Goal: Browse casually: Explore the website without a specific task or goal

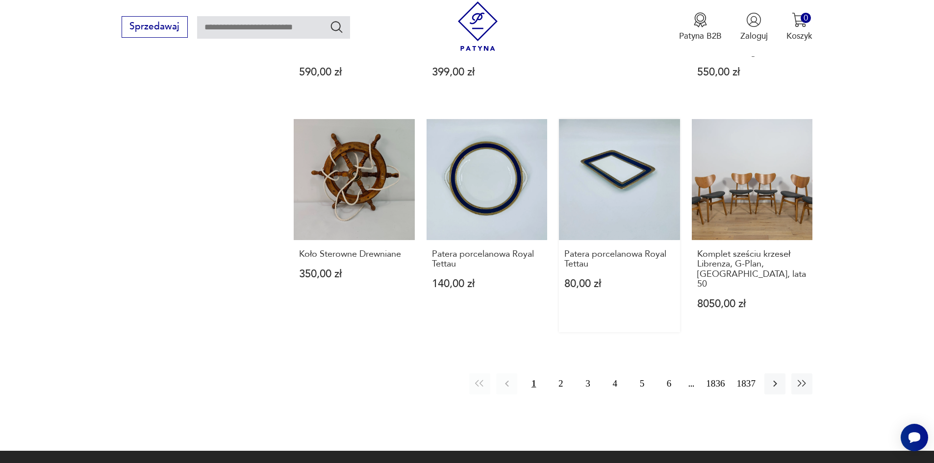
scroll to position [901, 0]
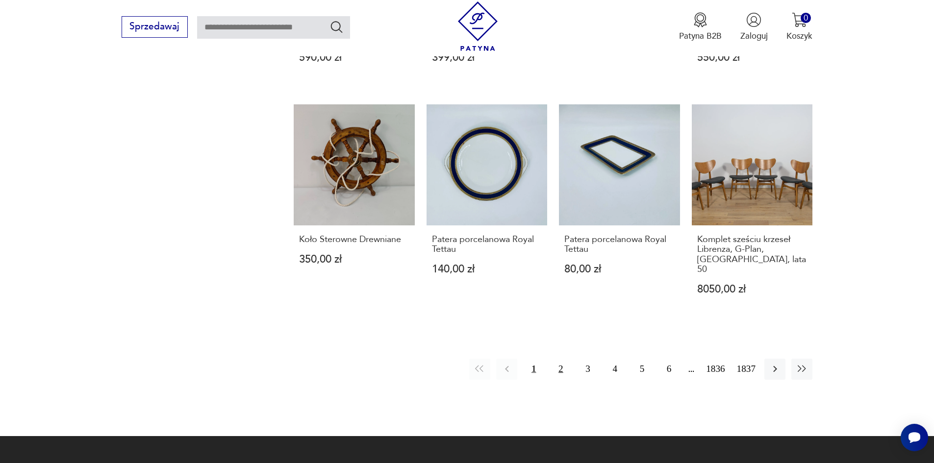
click at [565, 359] on button "2" at bounding box center [560, 369] width 21 height 21
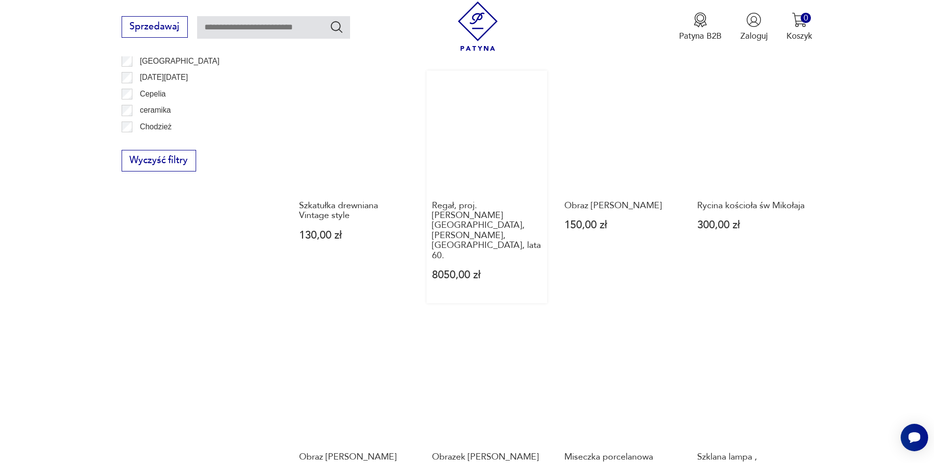
scroll to position [853, 0]
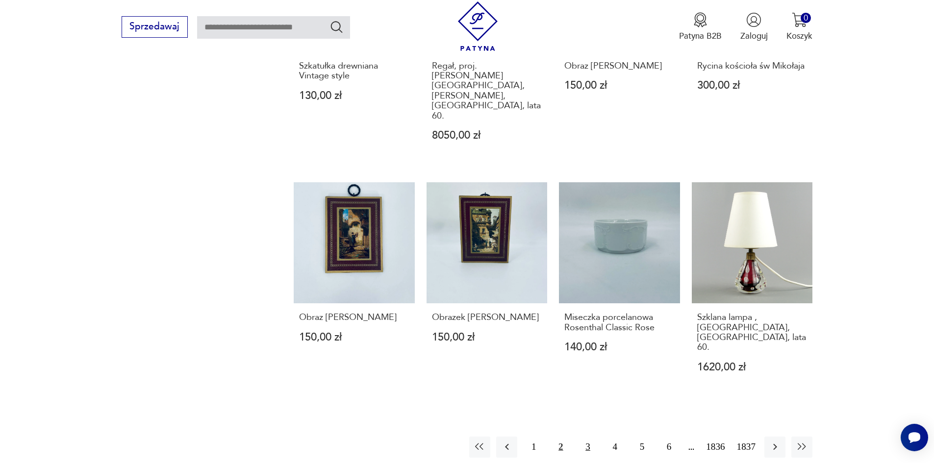
click at [587, 437] on button "3" at bounding box center [587, 447] width 21 height 21
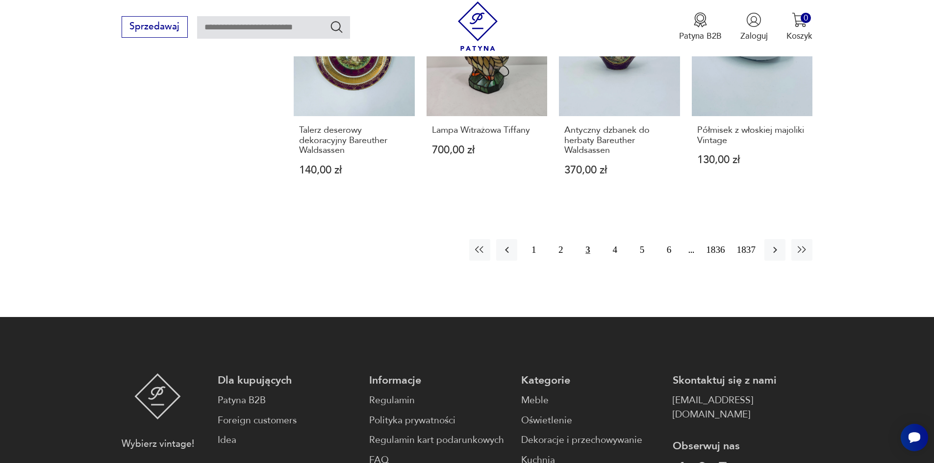
scroll to position [1147, 0]
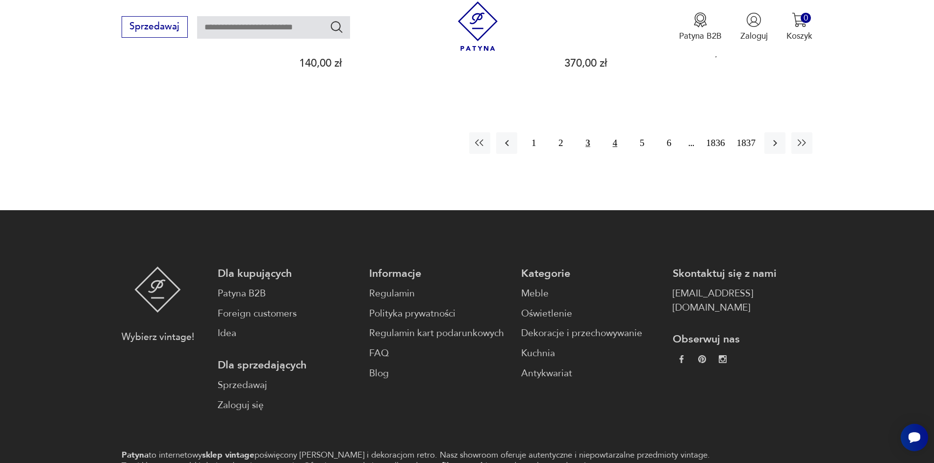
click at [613, 132] on button "4" at bounding box center [615, 142] width 21 height 21
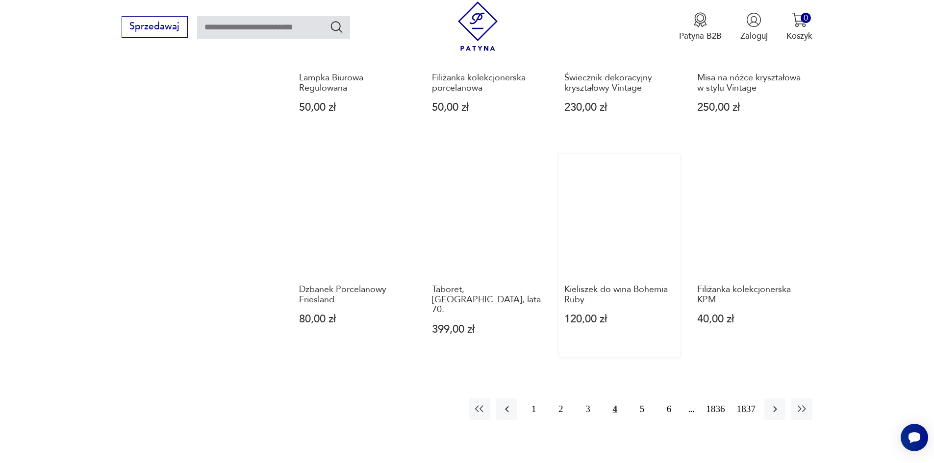
scroll to position [902, 0]
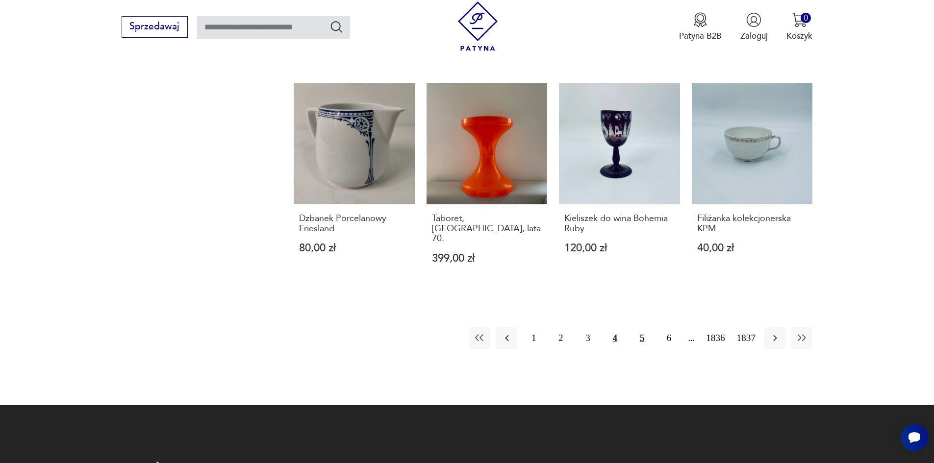
click at [642, 328] on button "5" at bounding box center [642, 338] width 21 height 21
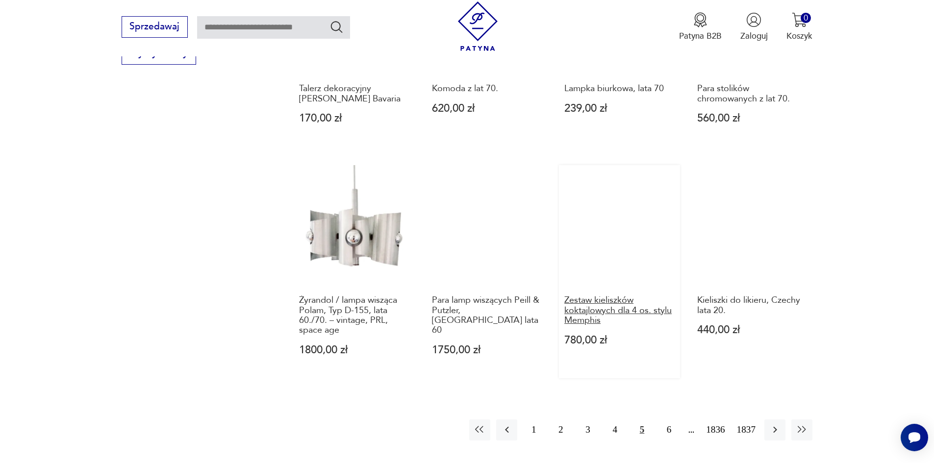
scroll to position [902, 0]
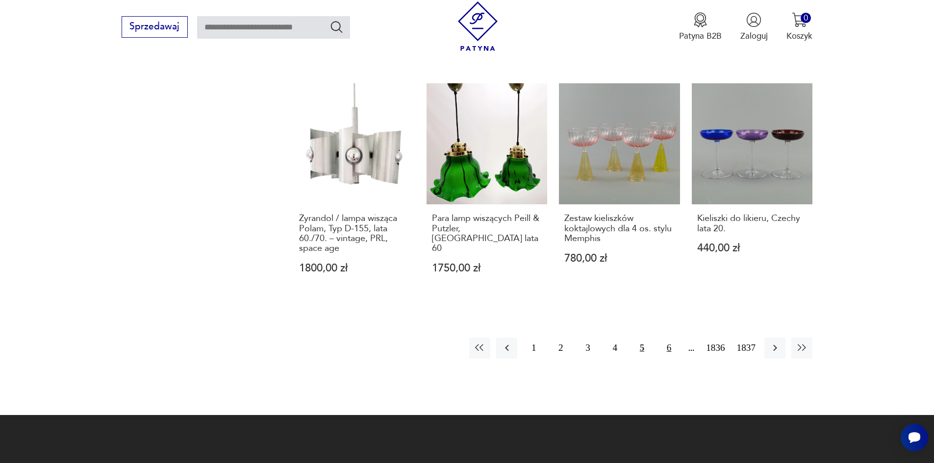
click at [665, 347] on button "6" at bounding box center [669, 348] width 21 height 21
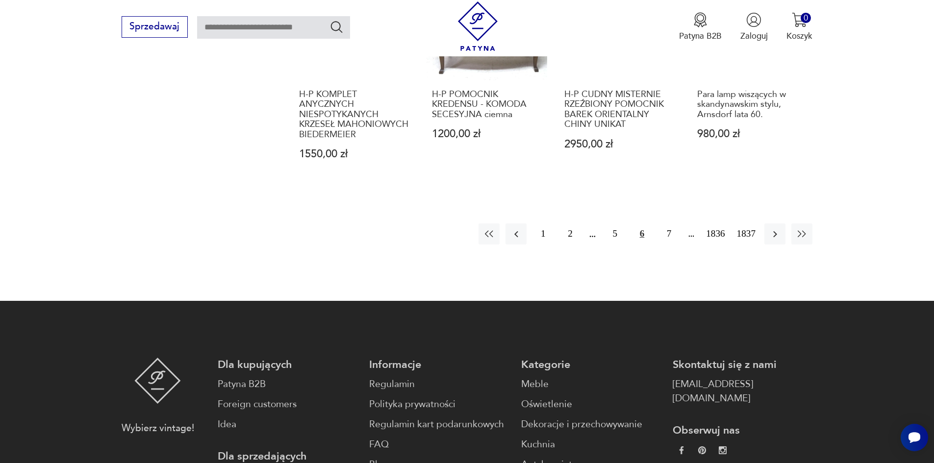
scroll to position [1147, 0]
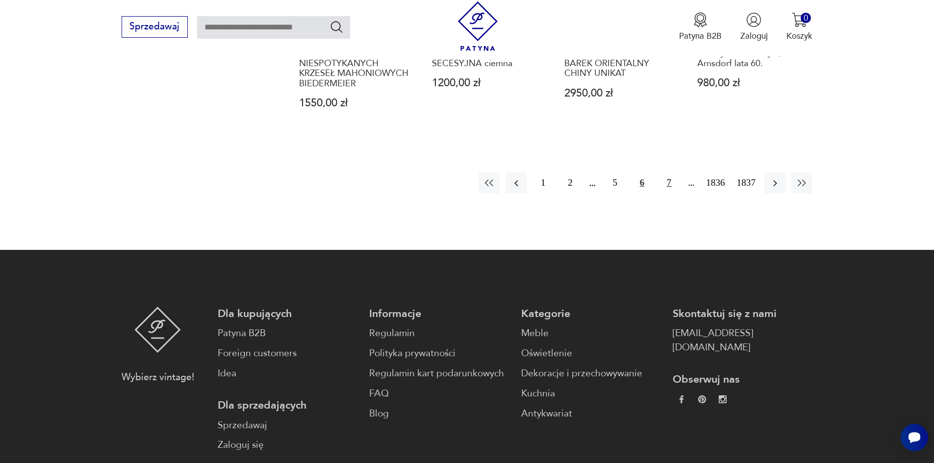
click at [671, 180] on button "7" at bounding box center [669, 183] width 21 height 21
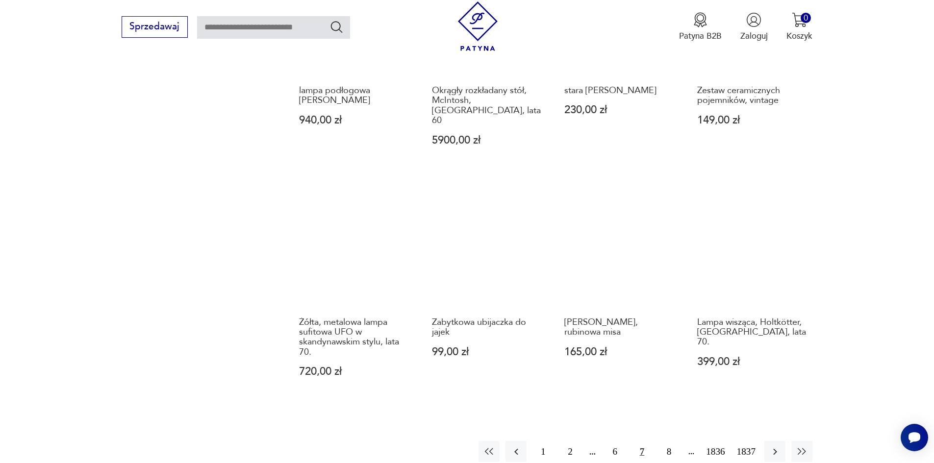
scroll to position [853, 0]
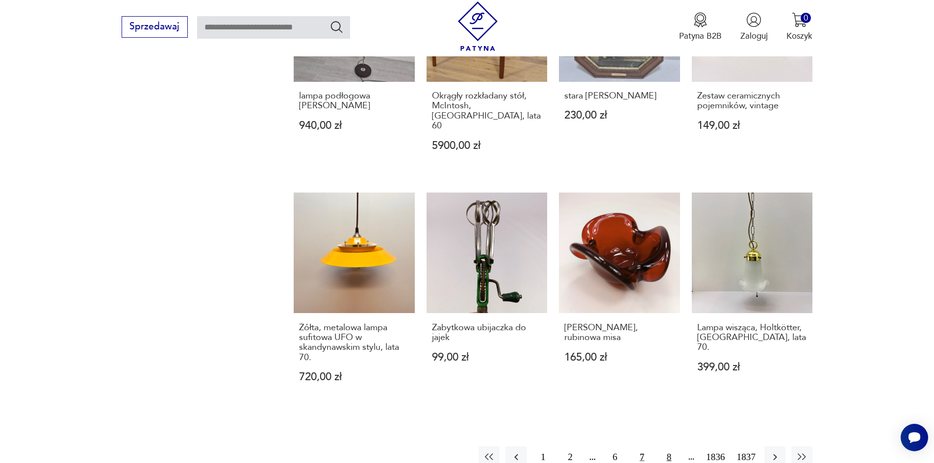
click at [664, 447] on button "8" at bounding box center [669, 457] width 21 height 21
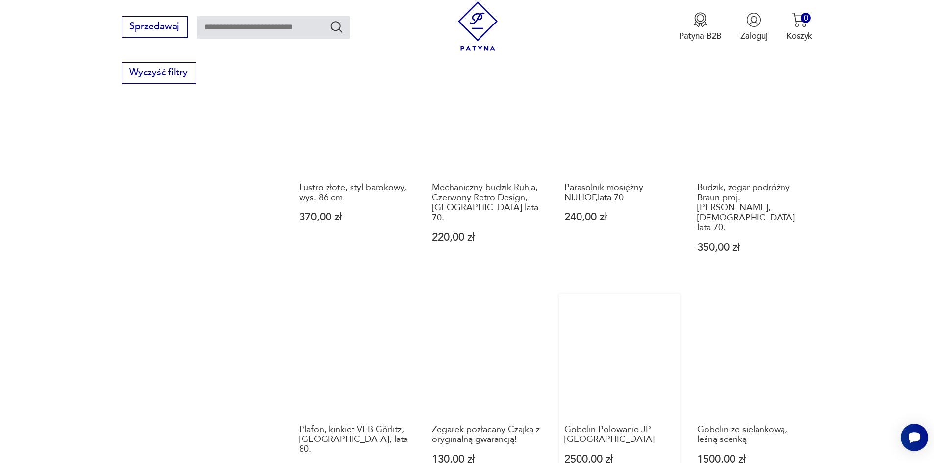
scroll to position [902, 0]
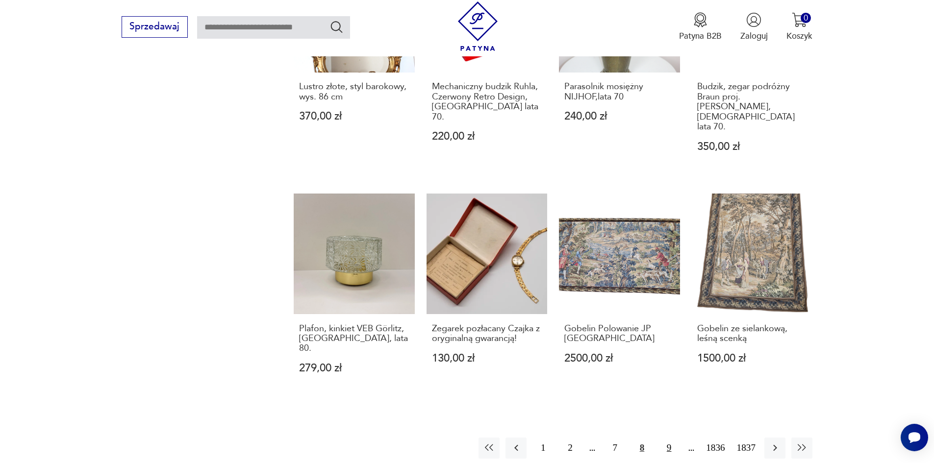
click at [664, 438] on button "9" at bounding box center [669, 448] width 21 height 21
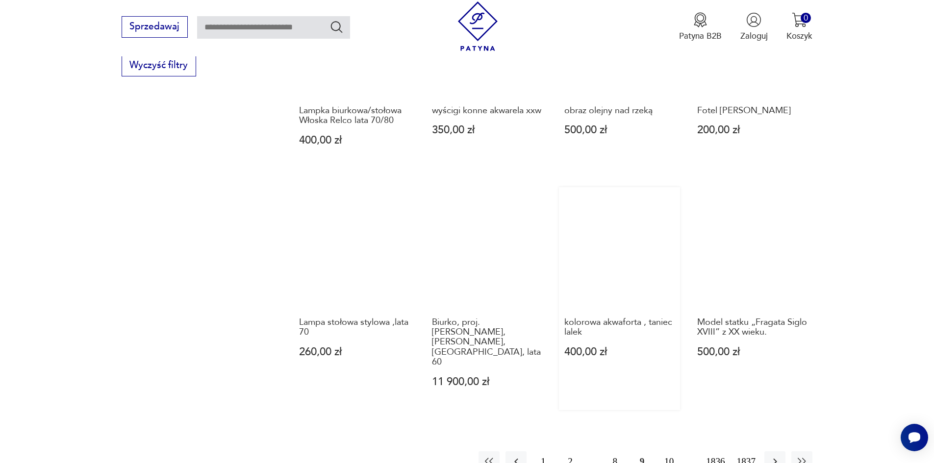
scroll to position [951, 0]
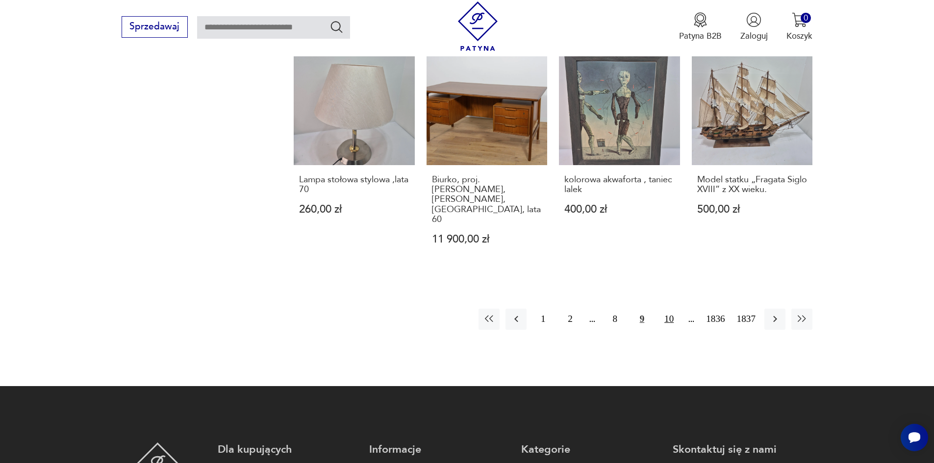
click at [663, 309] on button "10" at bounding box center [669, 319] width 21 height 21
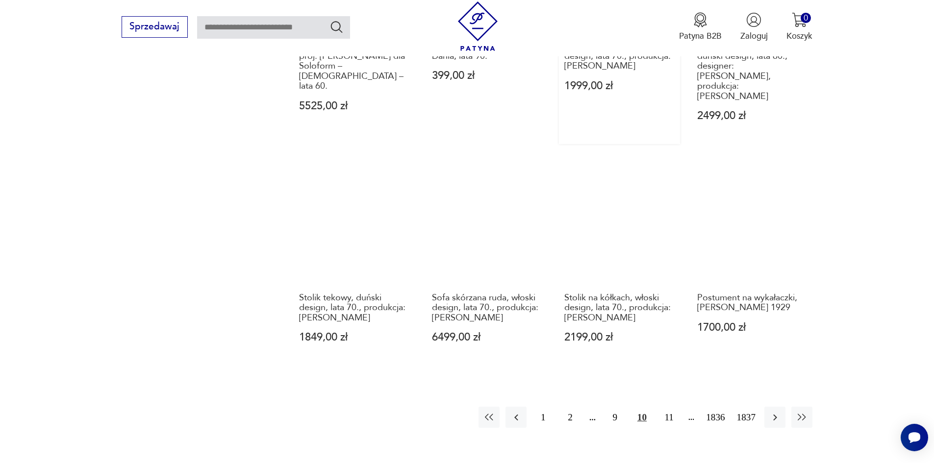
scroll to position [951, 0]
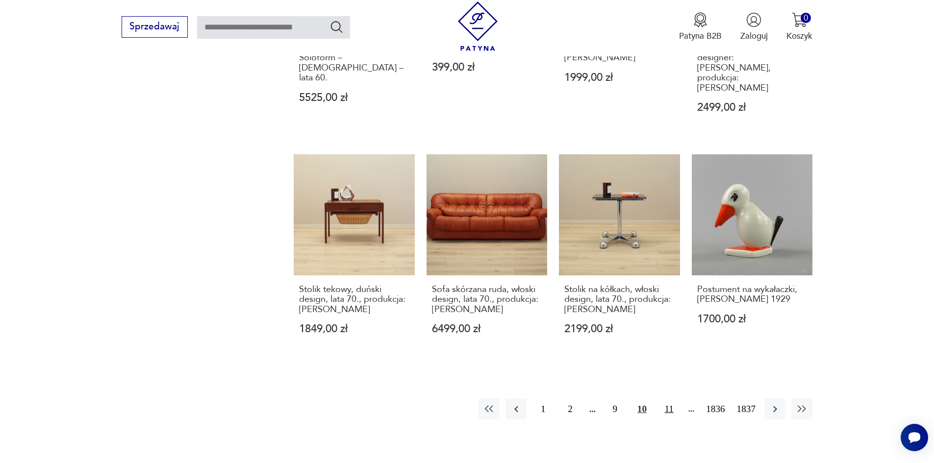
click at [665, 399] on button "11" at bounding box center [669, 409] width 21 height 21
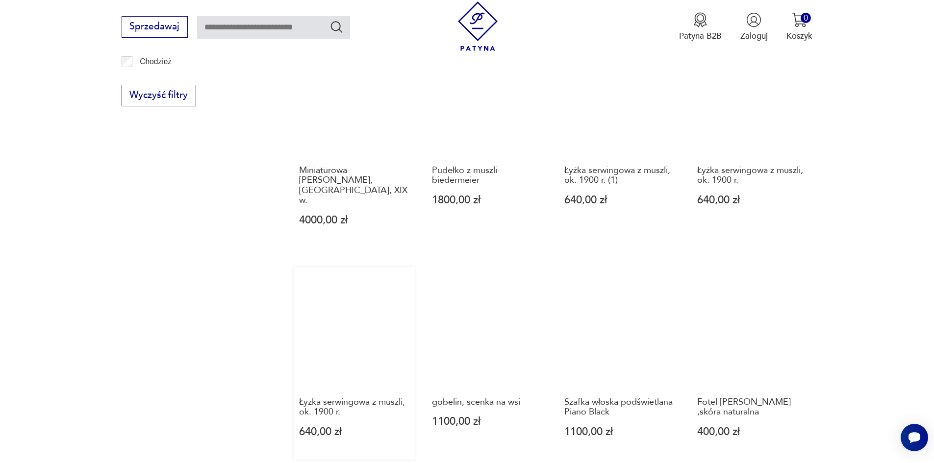
scroll to position [902, 0]
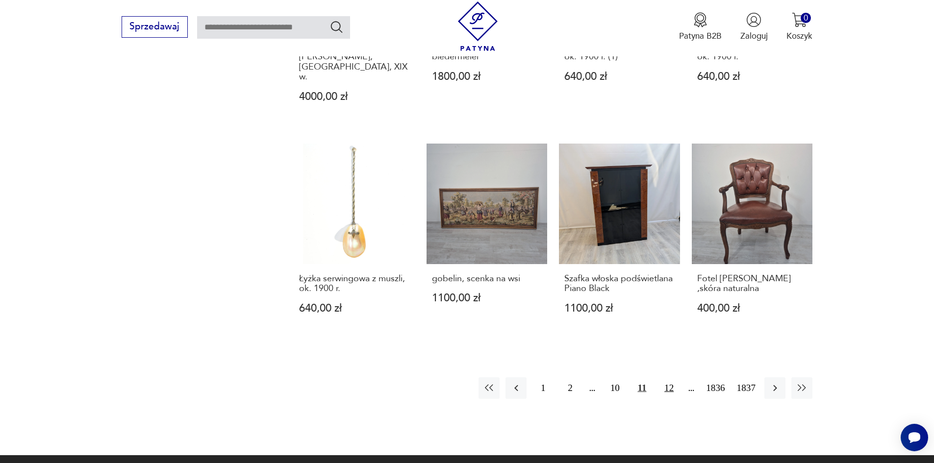
click at [667, 378] on button "12" at bounding box center [669, 388] width 21 height 21
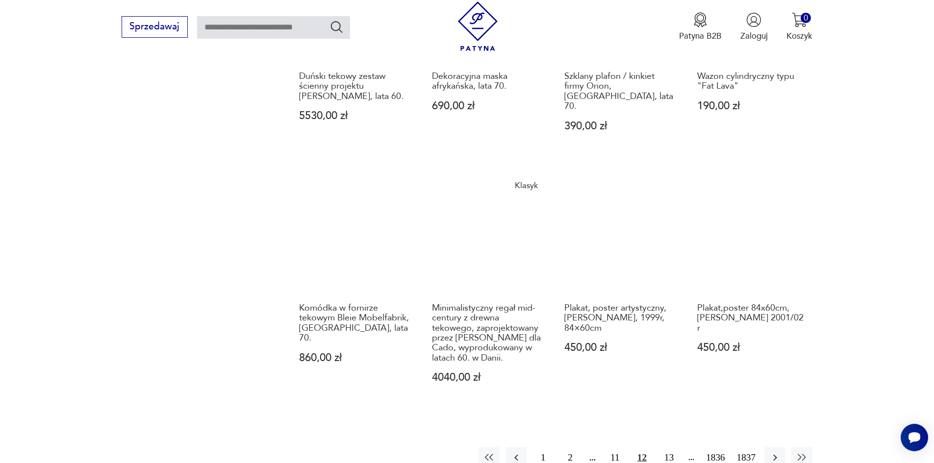
scroll to position [902, 0]
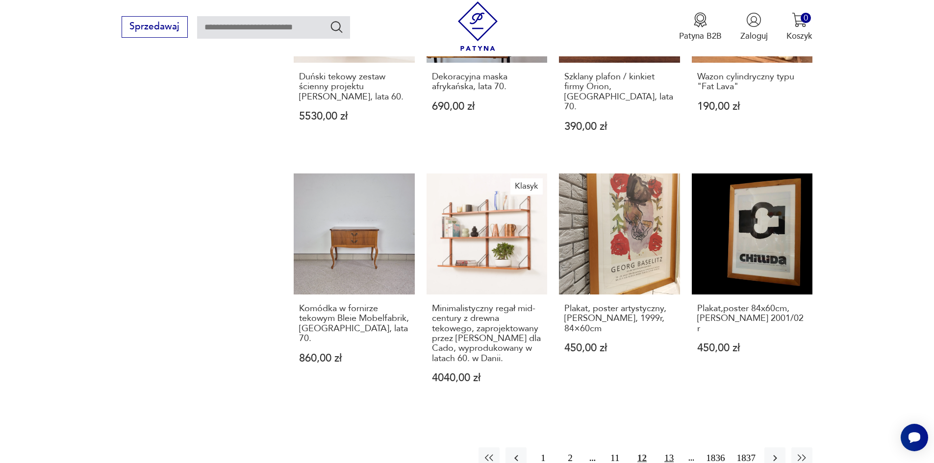
click at [664, 448] on button "13" at bounding box center [669, 458] width 21 height 21
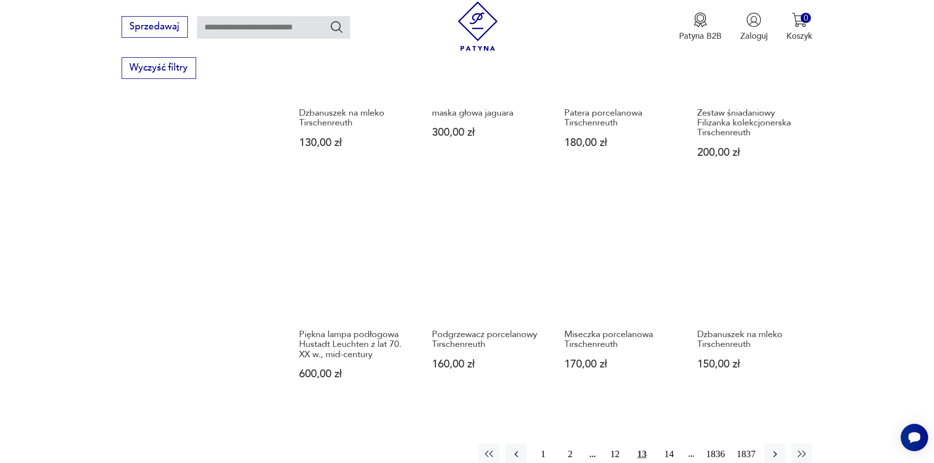
scroll to position [951, 0]
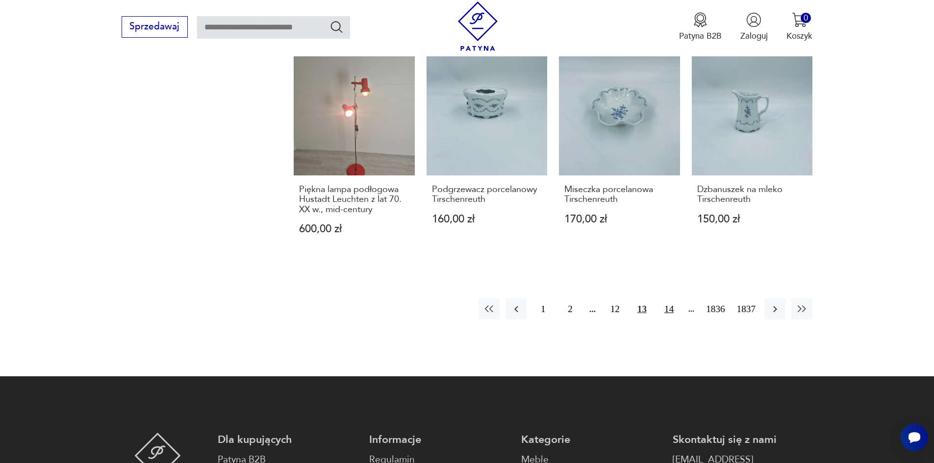
click at [667, 304] on button "14" at bounding box center [669, 309] width 21 height 21
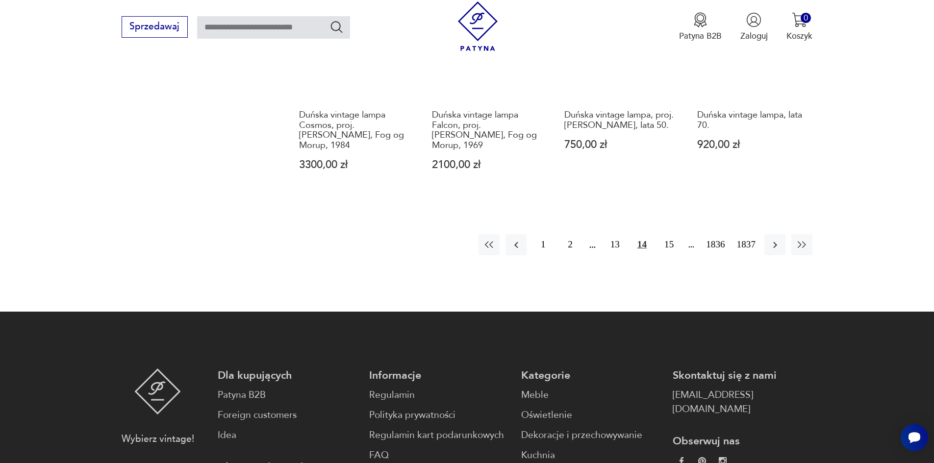
scroll to position [1098, 0]
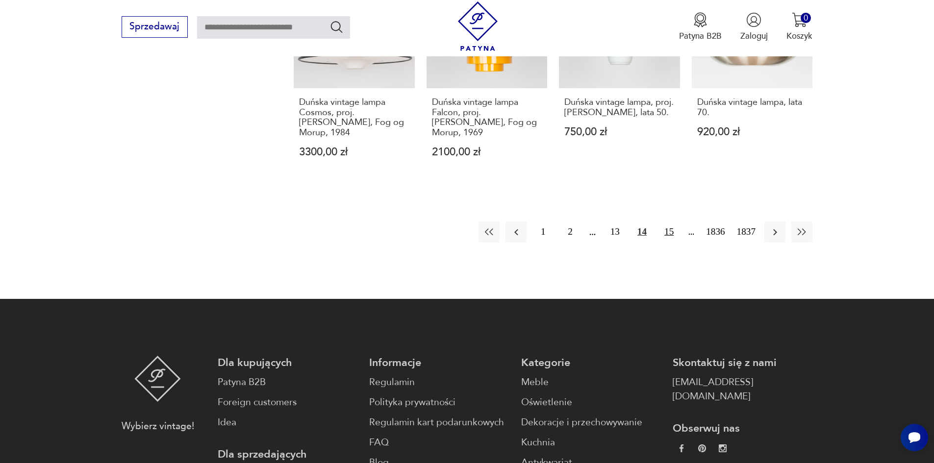
click at [667, 222] on button "15" at bounding box center [669, 232] width 21 height 21
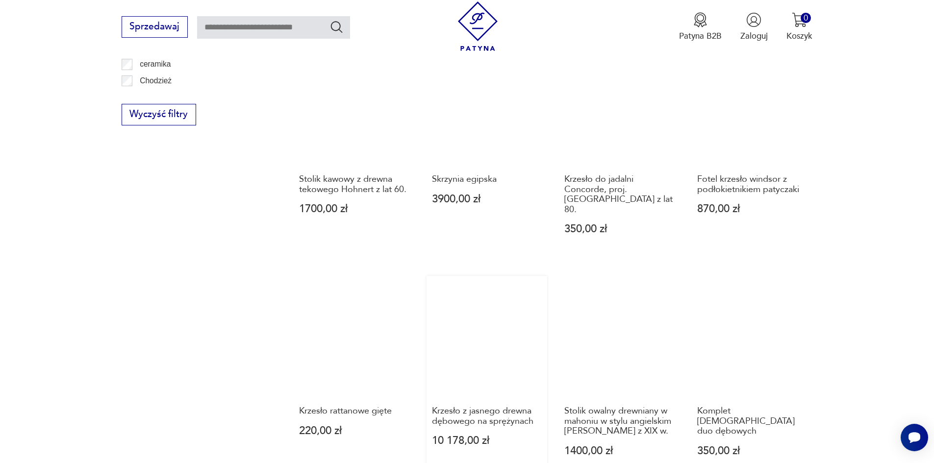
scroll to position [853, 0]
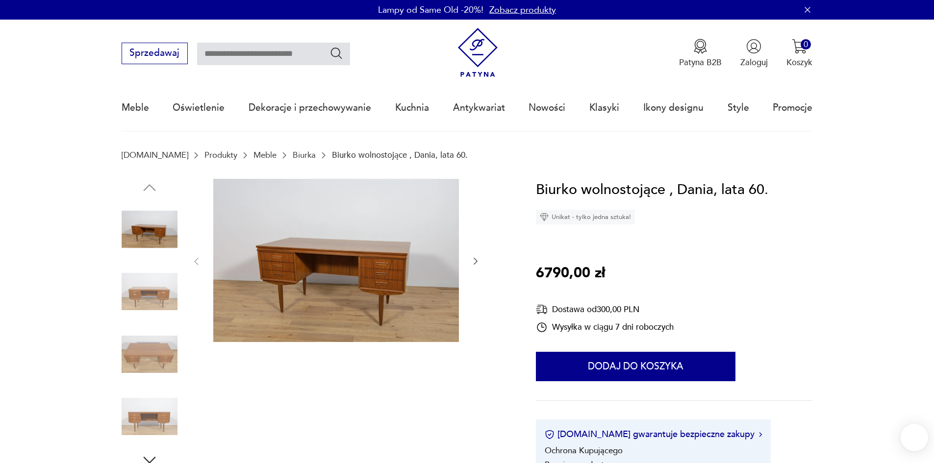
click at [398, 239] on img at bounding box center [336, 261] width 246 height 164
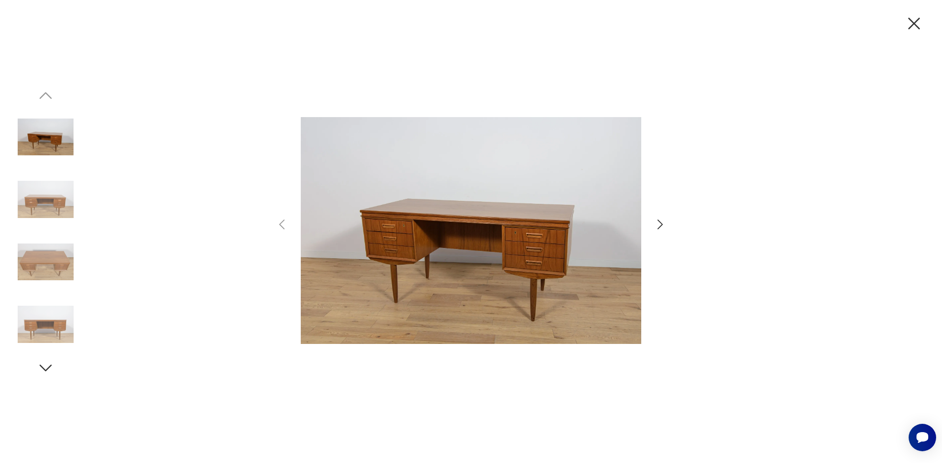
click at [659, 226] on icon "button" at bounding box center [660, 225] width 14 height 14
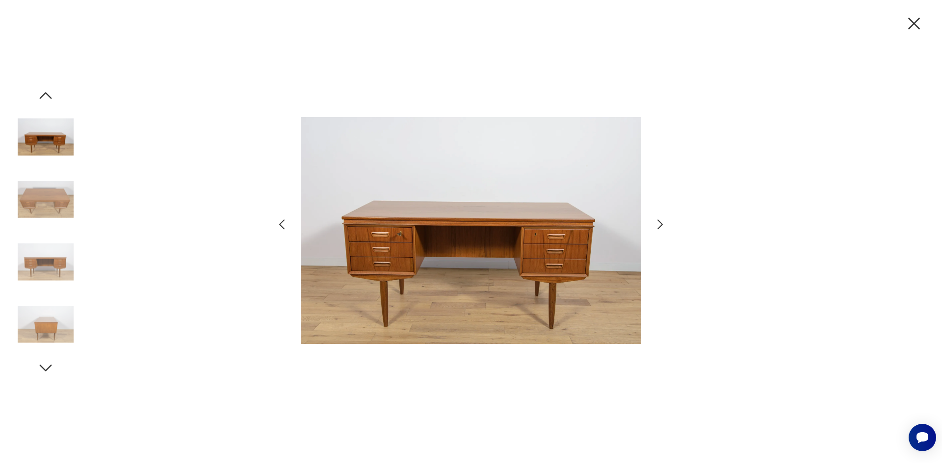
click at [659, 226] on icon "button" at bounding box center [660, 225] width 14 height 14
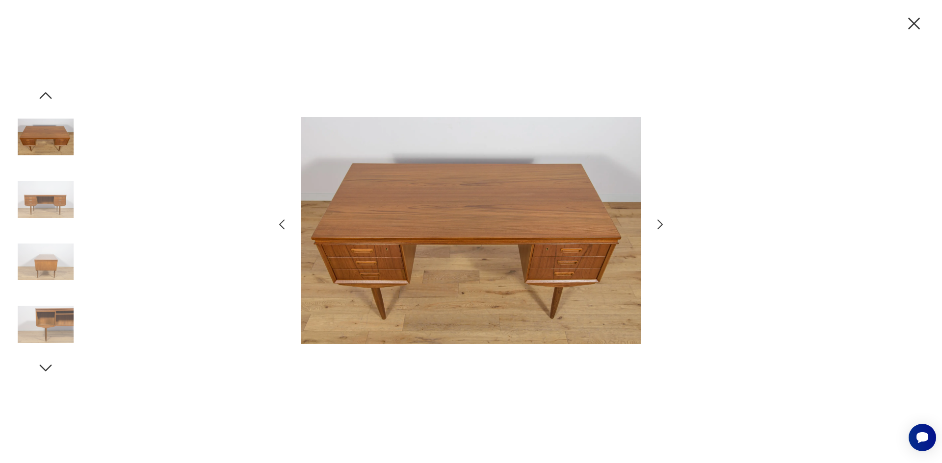
click at [659, 226] on icon "button" at bounding box center [660, 225] width 14 height 14
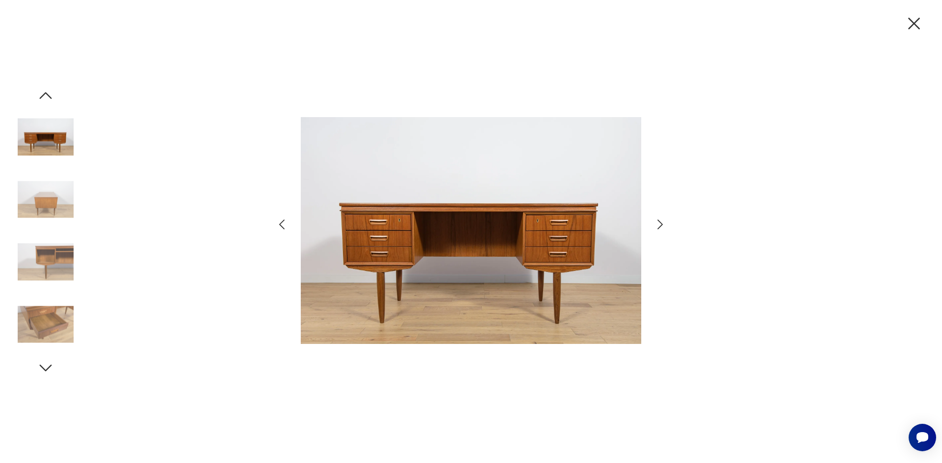
click at [659, 226] on icon "button" at bounding box center [660, 225] width 14 height 14
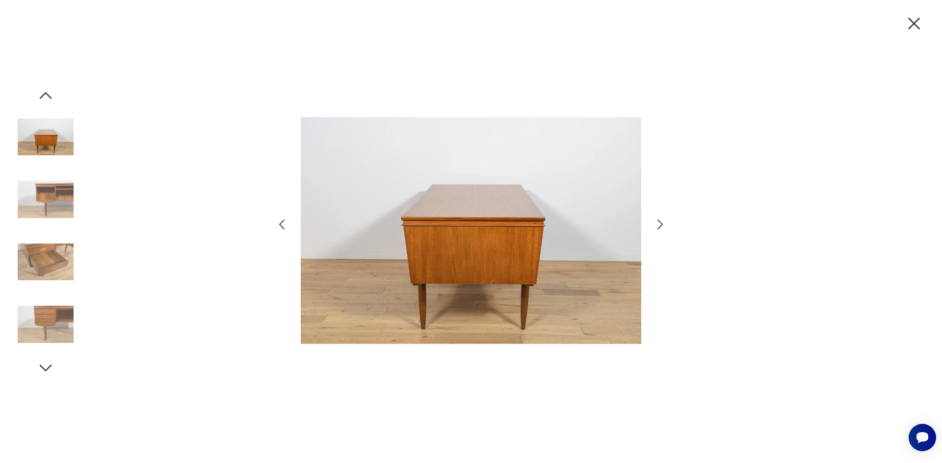
click at [659, 226] on icon "button" at bounding box center [660, 225] width 14 height 14
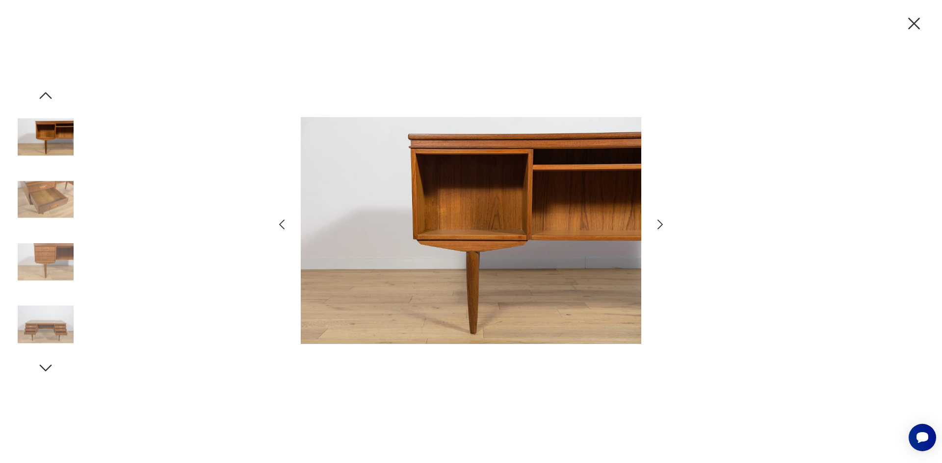
click at [659, 226] on icon "button" at bounding box center [660, 225] width 14 height 14
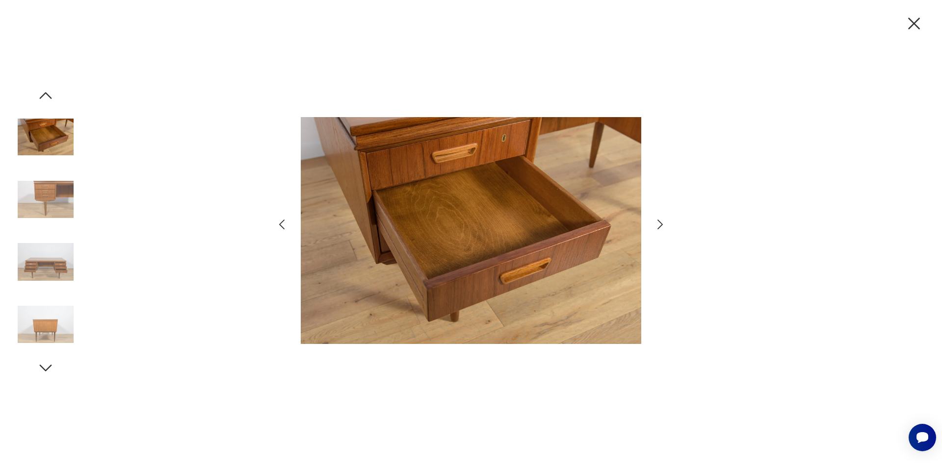
click at [659, 226] on icon "button" at bounding box center [660, 225] width 14 height 14
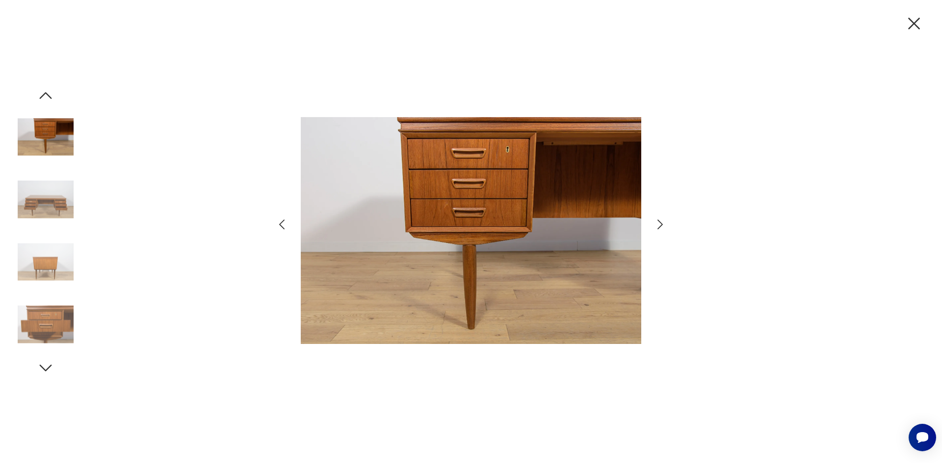
click at [659, 226] on icon "button" at bounding box center [660, 225] width 14 height 14
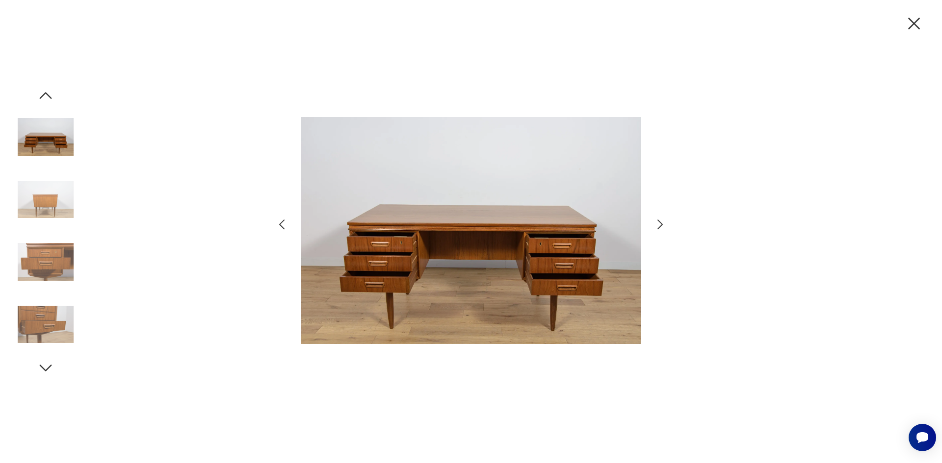
click at [659, 226] on icon "button" at bounding box center [660, 225] width 14 height 14
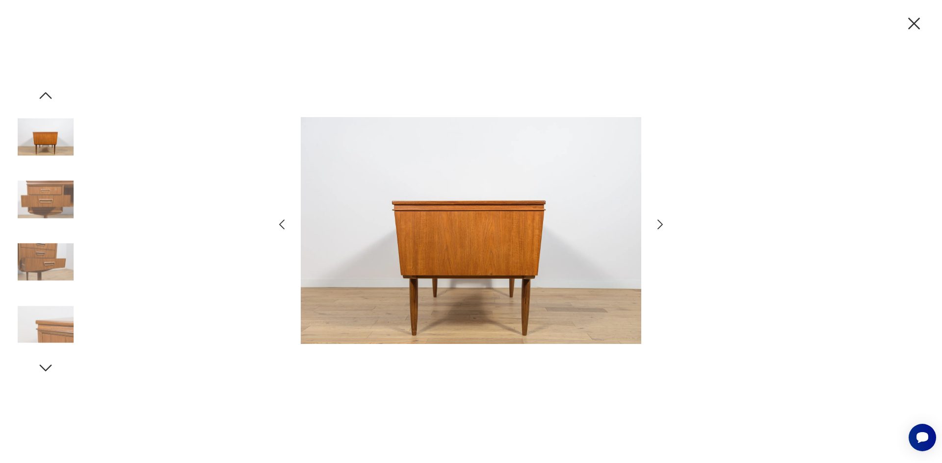
click at [659, 226] on icon "button" at bounding box center [660, 225] width 14 height 14
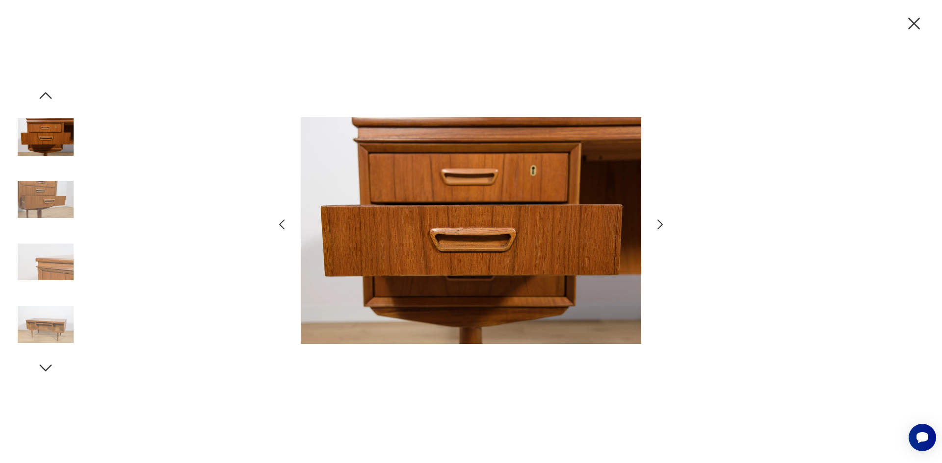
click at [659, 226] on icon "button" at bounding box center [660, 225] width 14 height 14
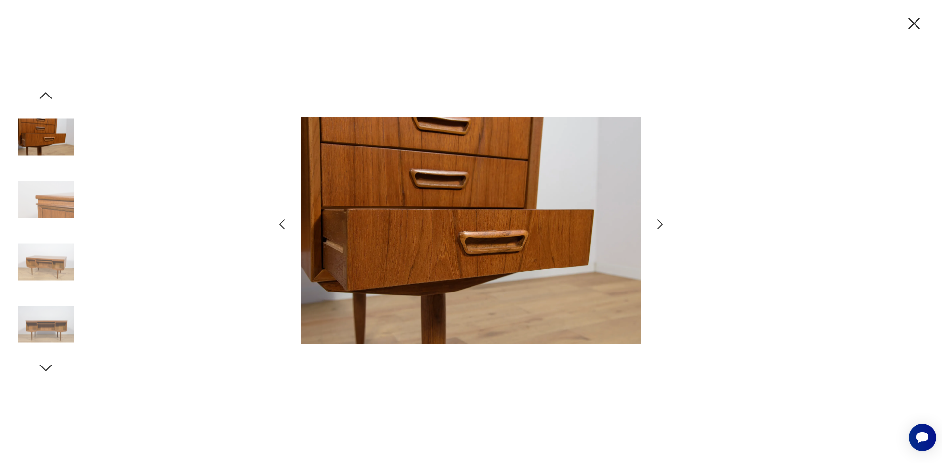
click at [659, 226] on icon "button" at bounding box center [660, 225] width 14 height 14
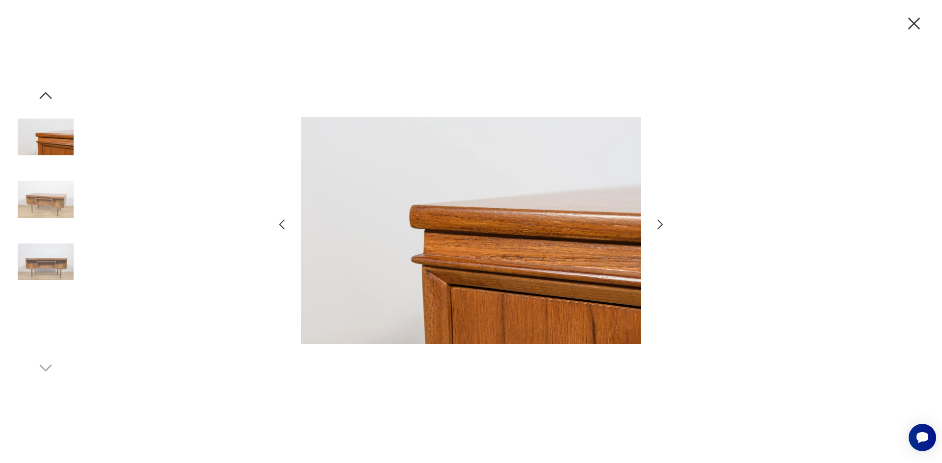
click at [659, 226] on icon "button" at bounding box center [660, 225] width 14 height 14
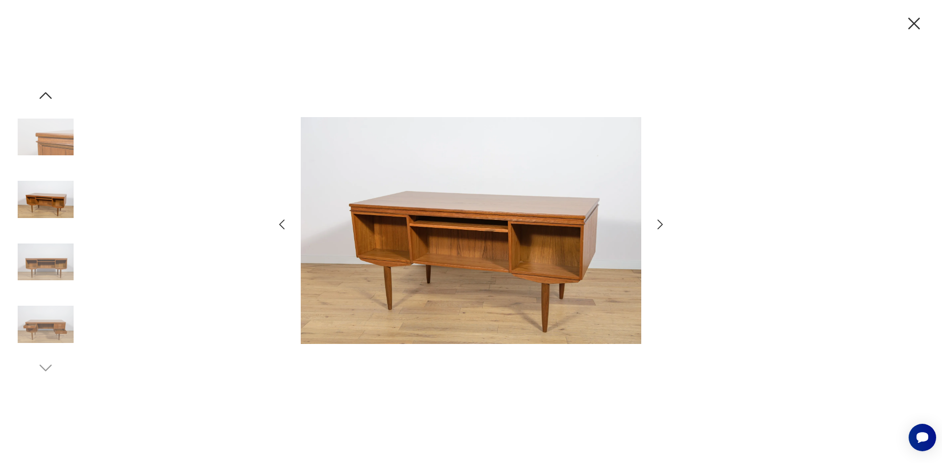
click at [661, 222] on icon "button" at bounding box center [660, 225] width 14 height 14
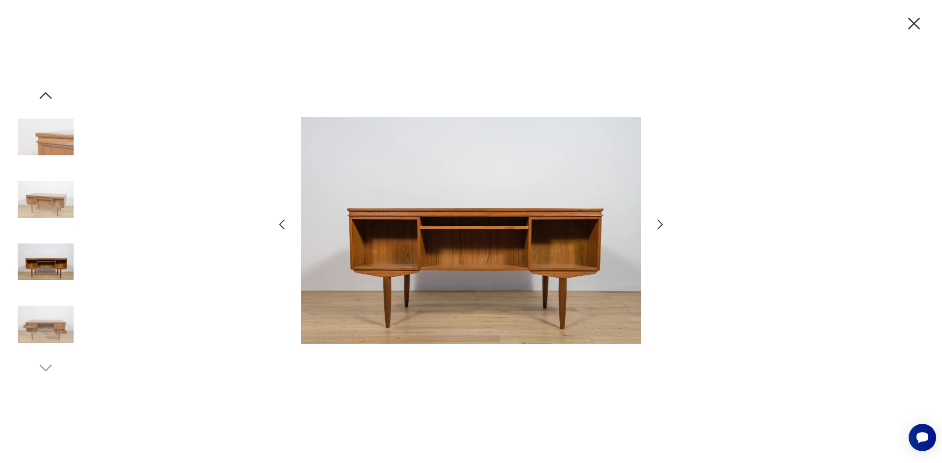
click at [661, 222] on icon "button" at bounding box center [660, 225] width 14 height 14
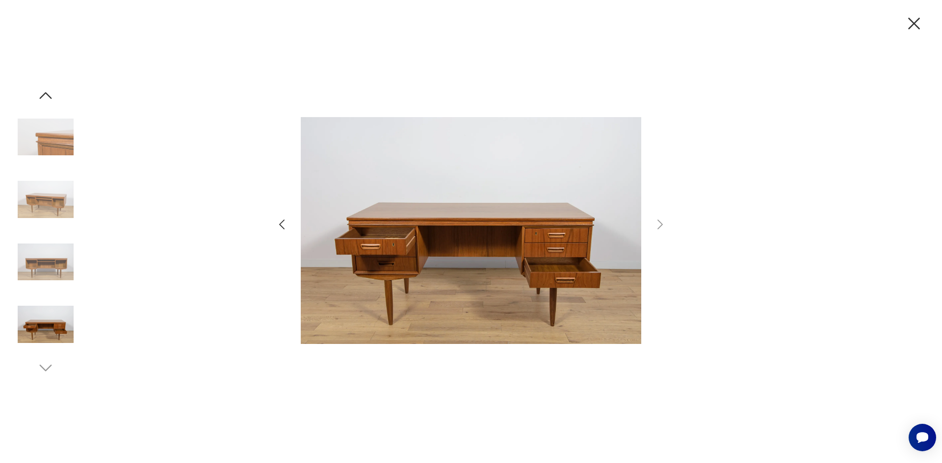
click at [916, 31] on icon "button" at bounding box center [913, 23] width 21 height 21
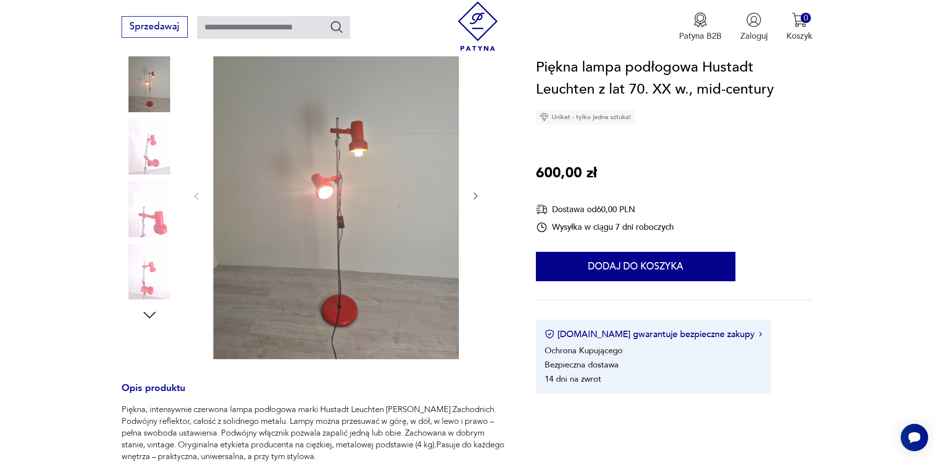
click at [477, 194] on icon "button" at bounding box center [476, 196] width 10 height 10
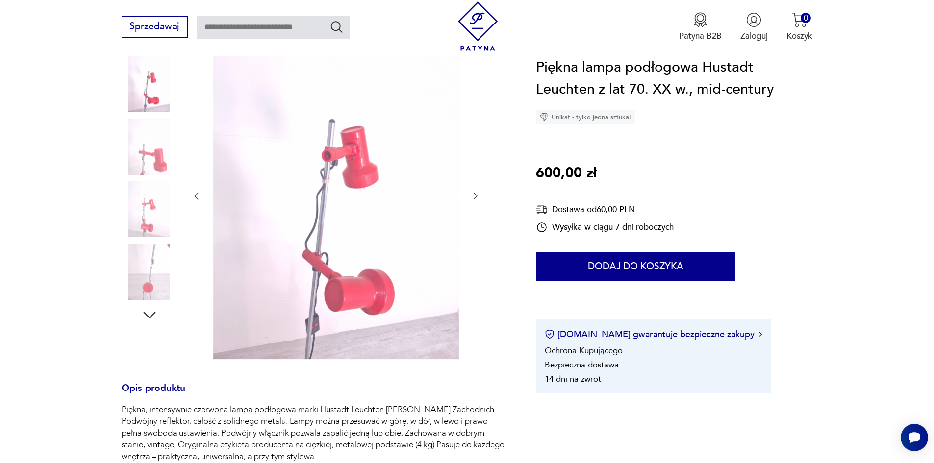
click at [477, 194] on icon "button" at bounding box center [476, 196] width 10 height 10
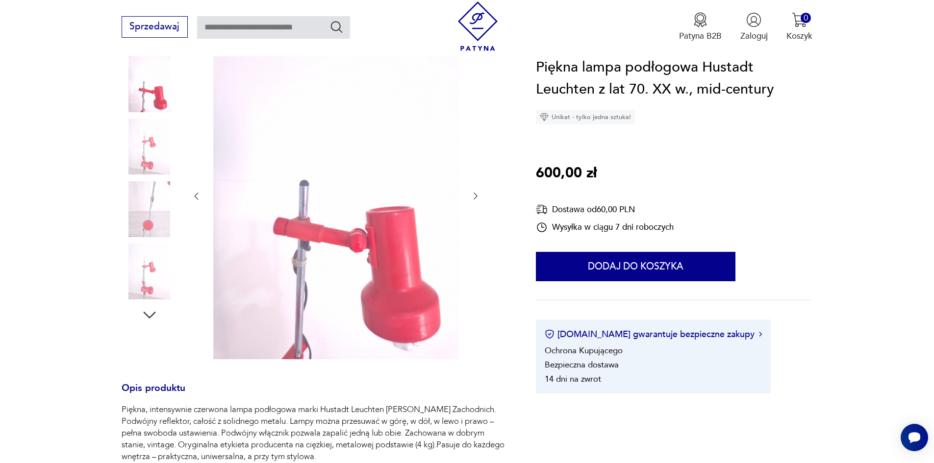
click at [477, 194] on icon "button" at bounding box center [476, 196] width 10 height 10
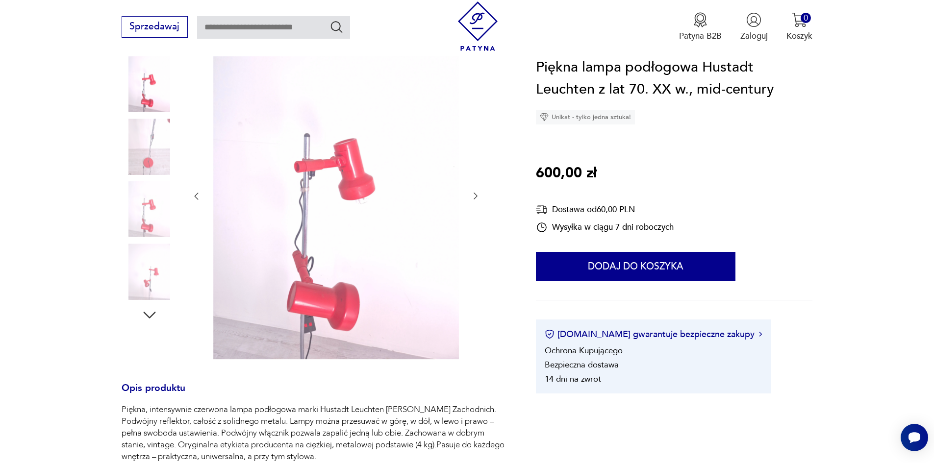
click at [474, 192] on icon "button" at bounding box center [476, 196] width 10 height 10
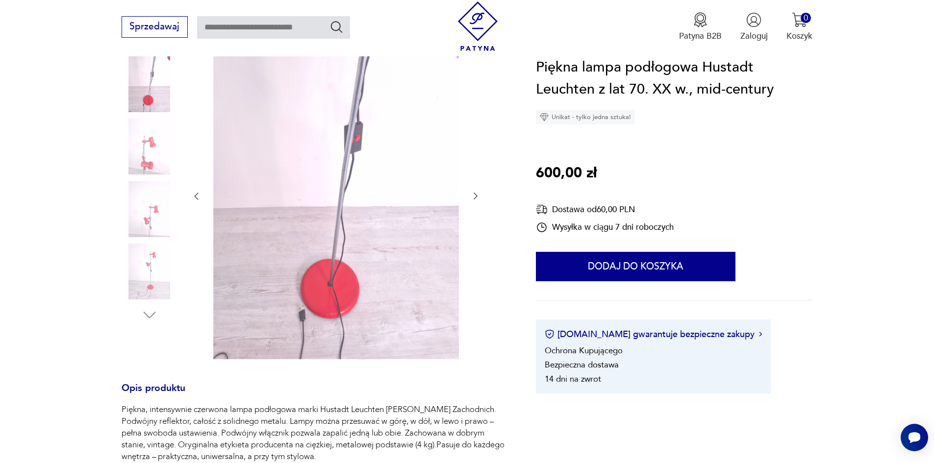
click at [474, 192] on icon "button" at bounding box center [476, 196] width 10 height 10
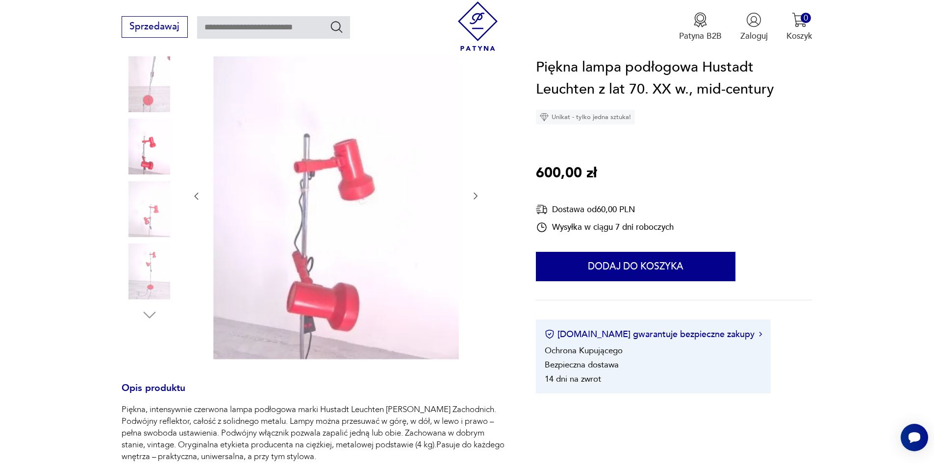
click at [474, 192] on icon "button" at bounding box center [476, 196] width 10 height 10
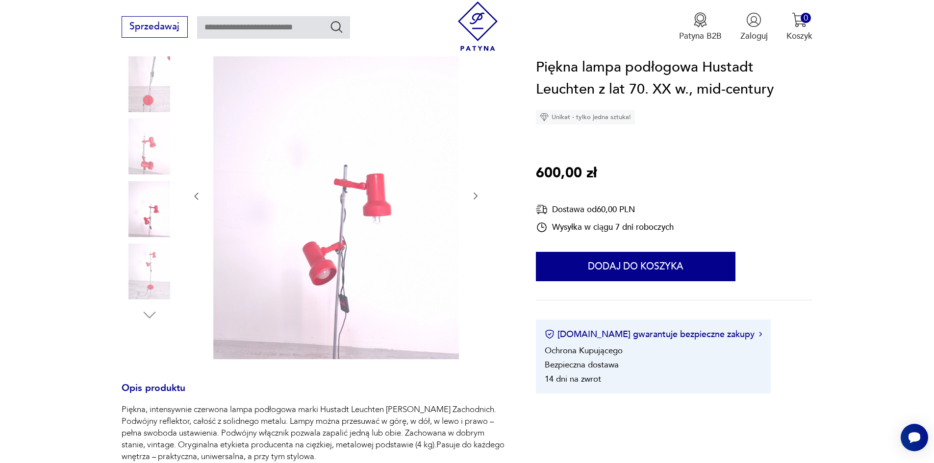
click at [474, 192] on icon "button" at bounding box center [476, 196] width 10 height 10
